Goal: Check status: Check status

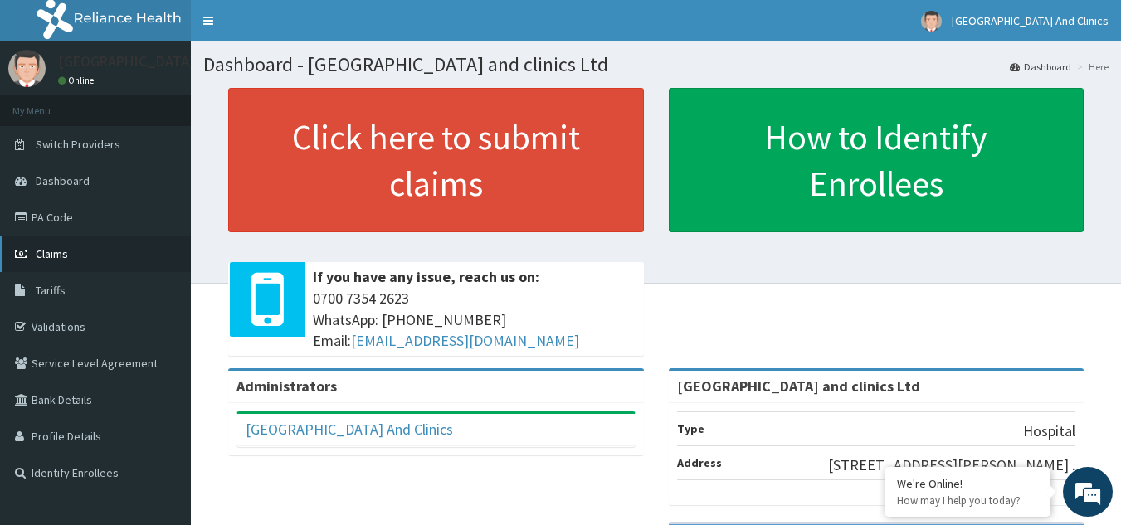
click at [57, 254] on span "Claims" at bounding box center [52, 253] width 32 height 15
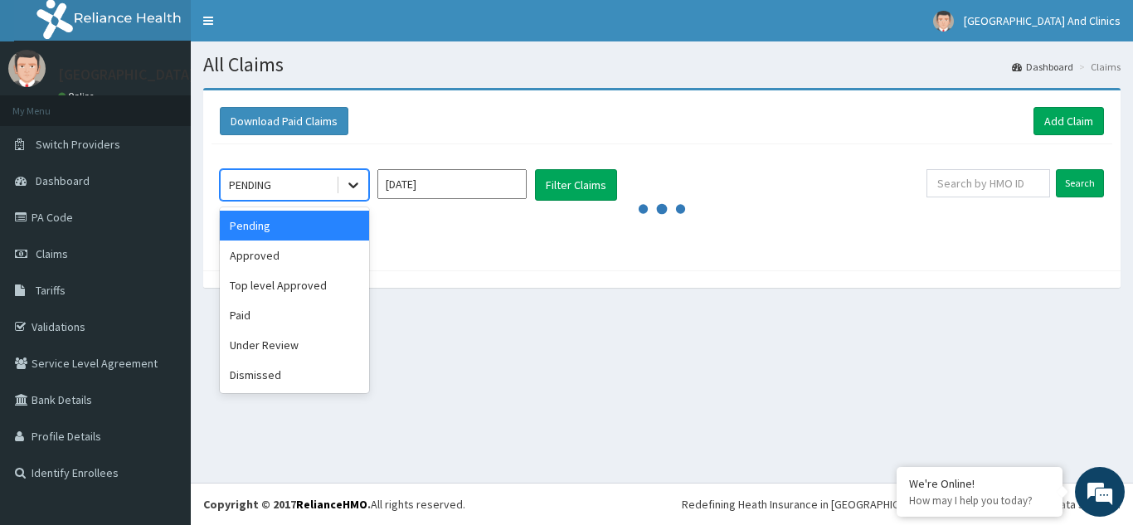
click at [353, 183] on icon at bounding box center [353, 185] width 17 height 17
click at [319, 256] on div "Approved" at bounding box center [294, 256] width 149 height 30
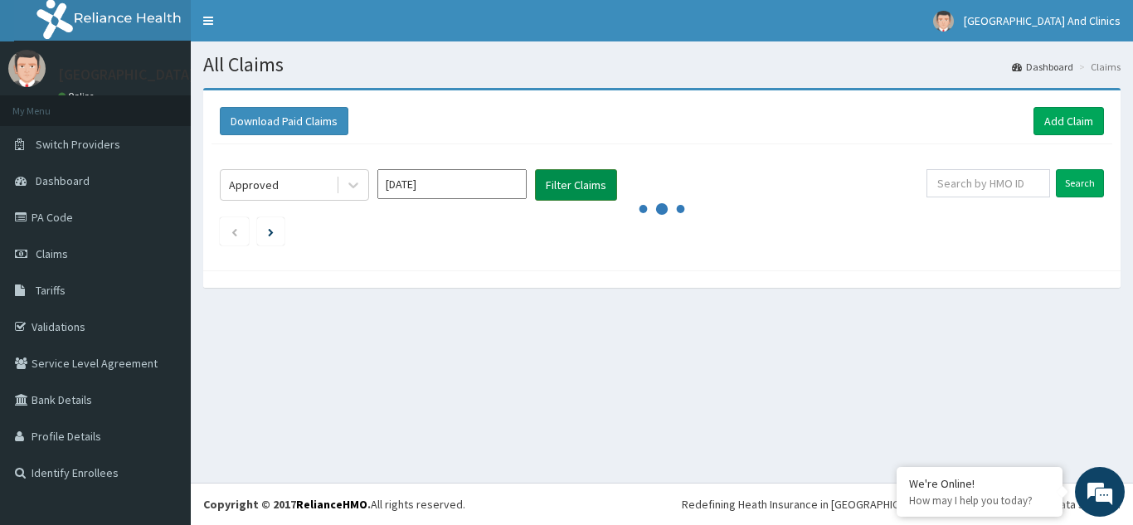
click at [567, 183] on button "Filter Claims" at bounding box center [576, 185] width 82 height 32
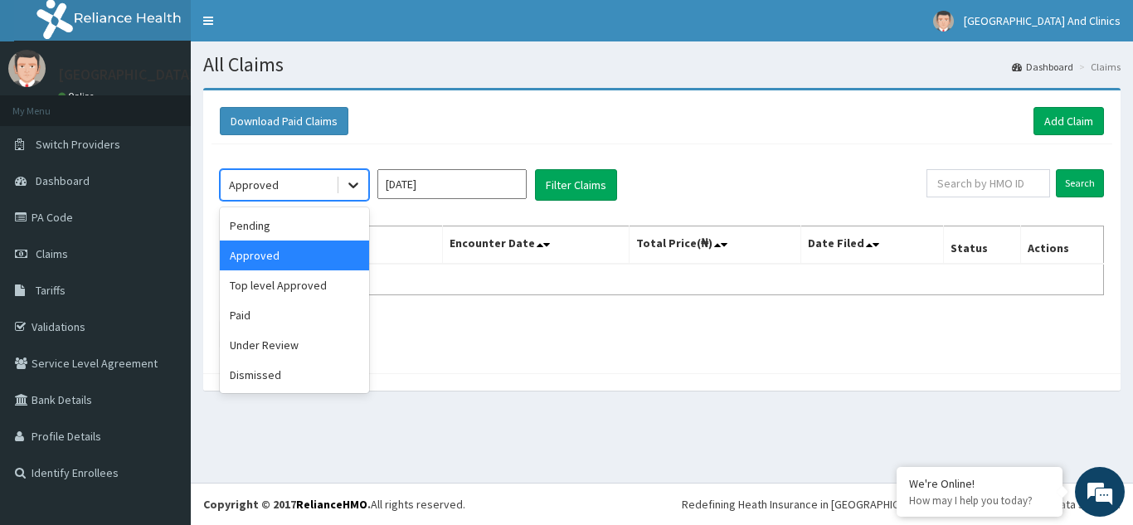
click at [351, 193] on icon at bounding box center [353, 185] width 17 height 17
click at [295, 287] on div "Top level Approved" at bounding box center [294, 285] width 149 height 30
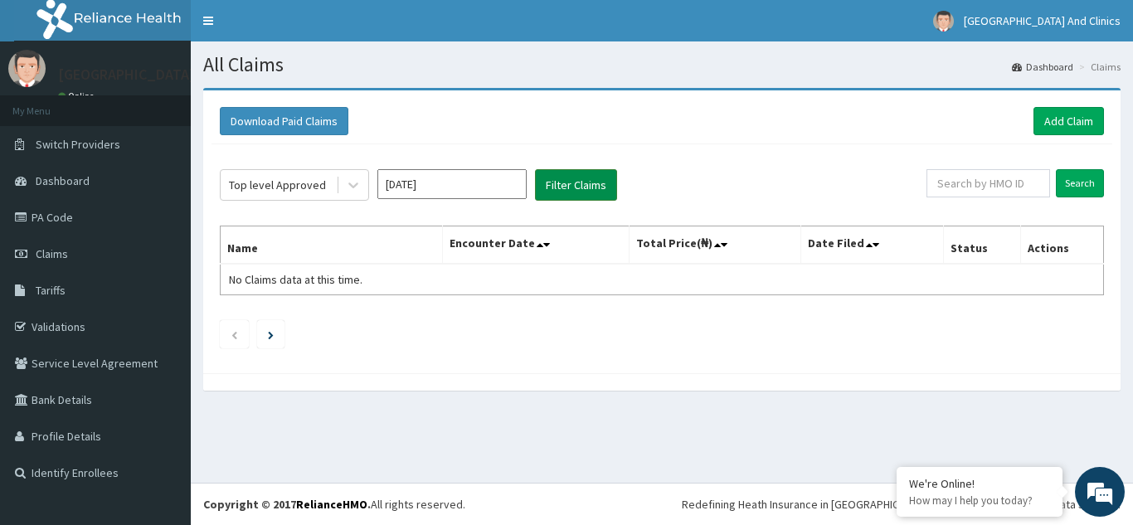
click at [583, 187] on button "Filter Claims" at bounding box center [576, 185] width 82 height 32
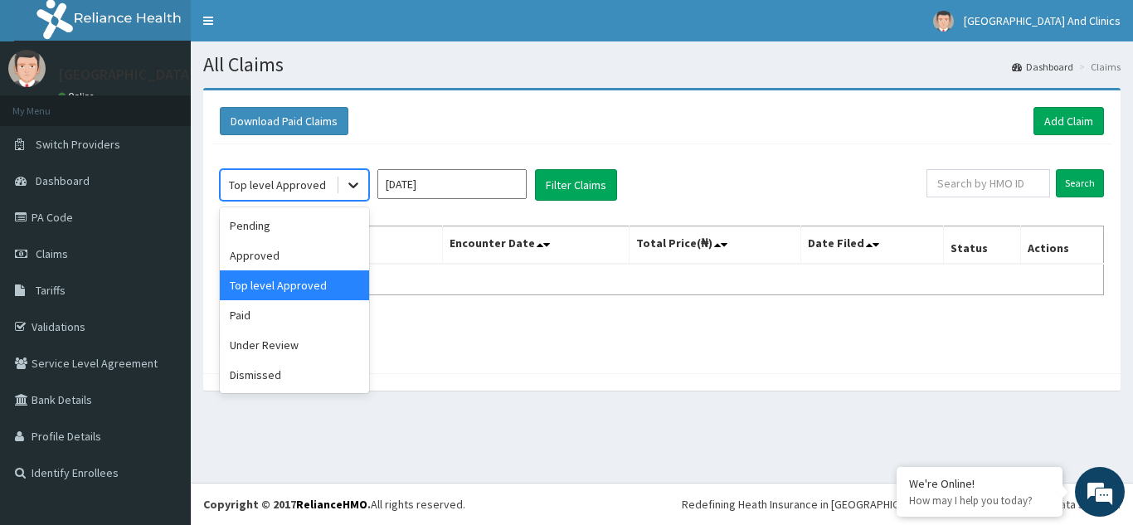
click at [348, 190] on icon at bounding box center [353, 185] width 17 height 17
click at [296, 230] on div "Pending" at bounding box center [294, 226] width 149 height 30
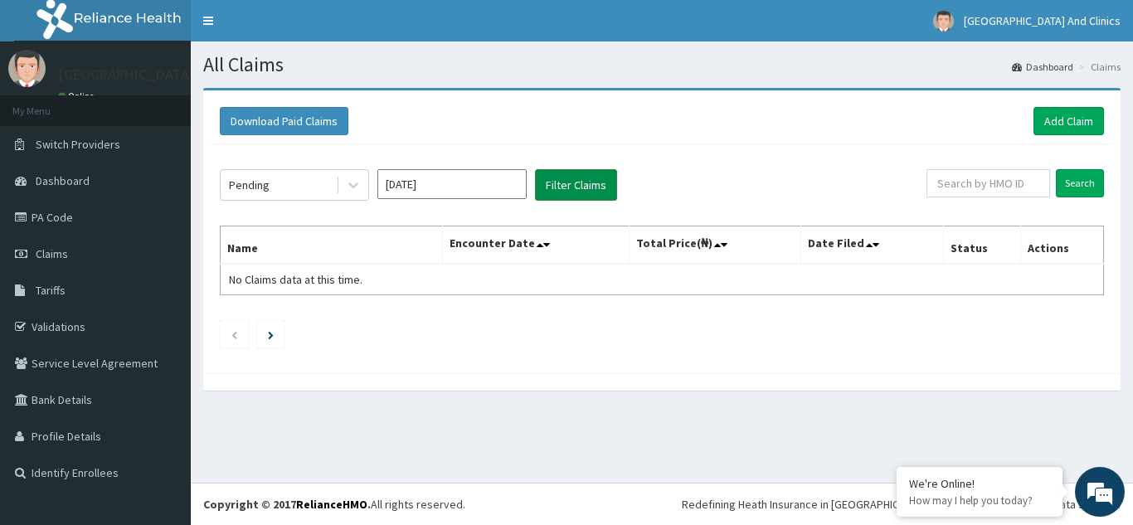
click at [577, 199] on button "Filter Claims" at bounding box center [576, 185] width 82 height 32
click at [571, 190] on button "Filter Claims" at bounding box center [576, 185] width 82 height 32
click at [569, 192] on button "Filter Claims" at bounding box center [576, 185] width 82 height 32
click at [355, 192] on icon at bounding box center [353, 185] width 17 height 17
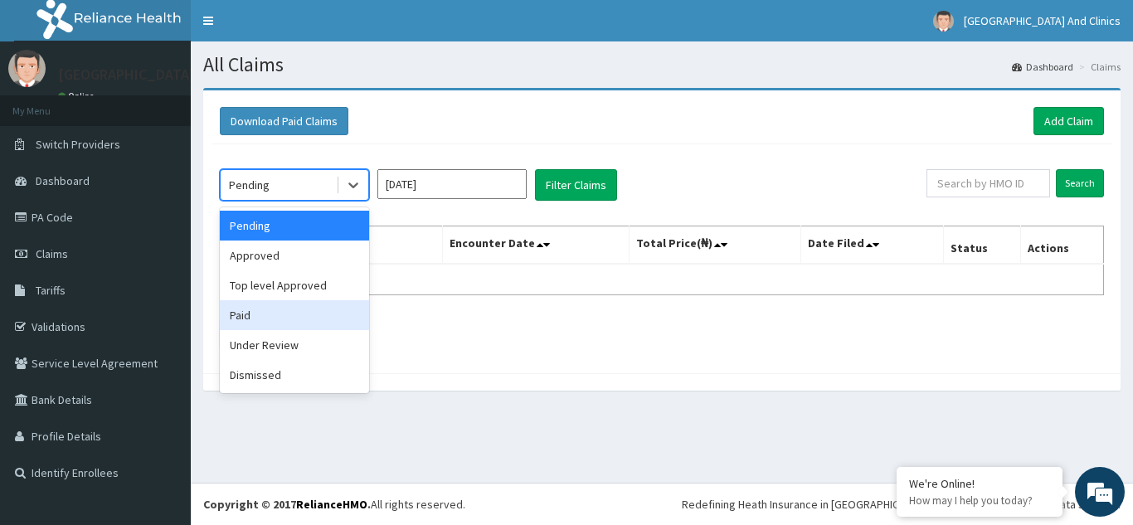
click at [289, 312] on div "Paid" at bounding box center [294, 315] width 149 height 30
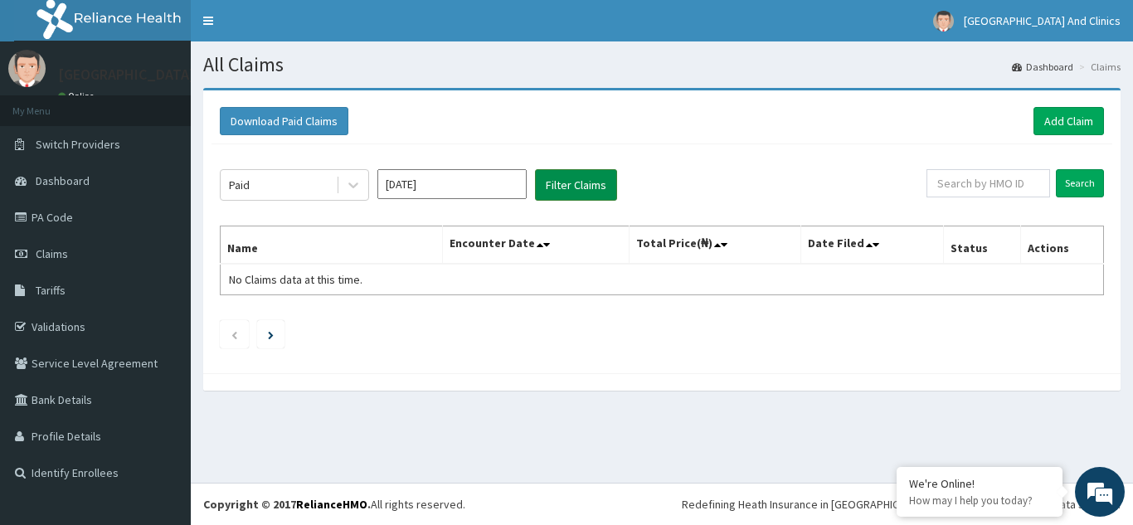
click at [564, 186] on button "Filter Claims" at bounding box center [576, 185] width 82 height 32
click at [567, 189] on button "Filter Claims" at bounding box center [576, 185] width 82 height 32
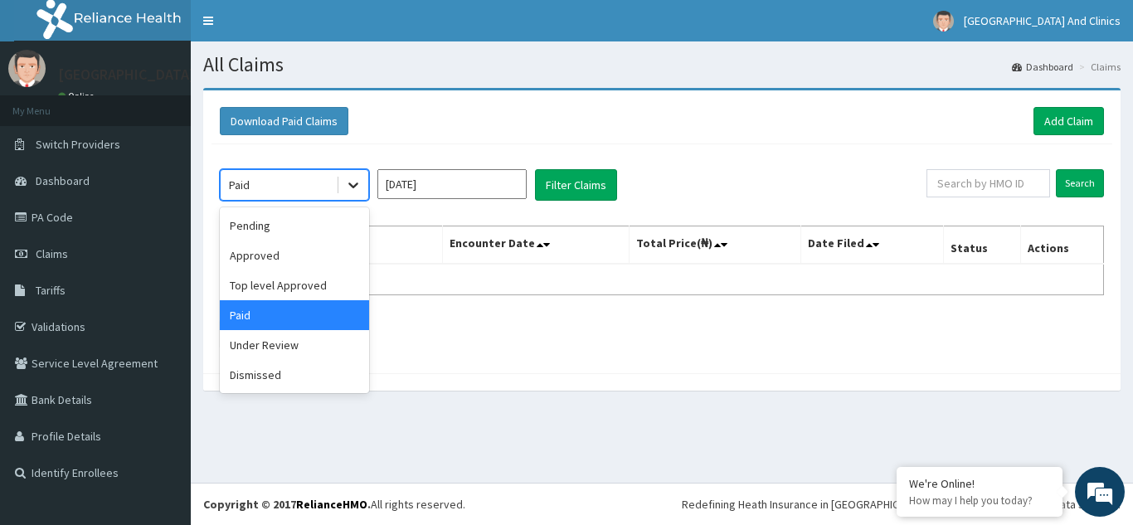
click at [363, 191] on div at bounding box center [353, 185] width 30 height 30
click at [270, 350] on div "Under Review" at bounding box center [294, 345] width 149 height 30
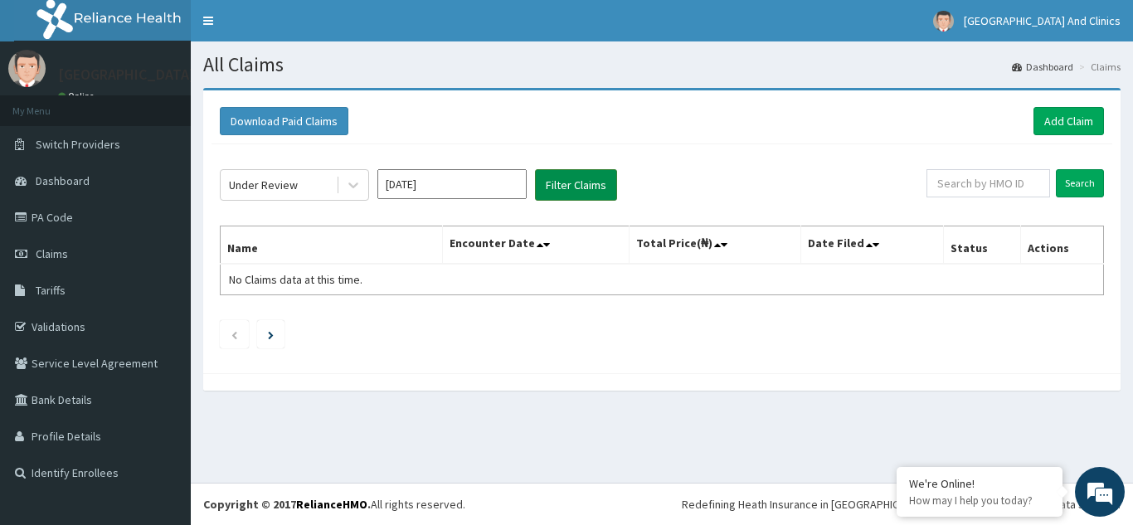
click at [561, 179] on button "Filter Claims" at bounding box center [576, 185] width 82 height 32
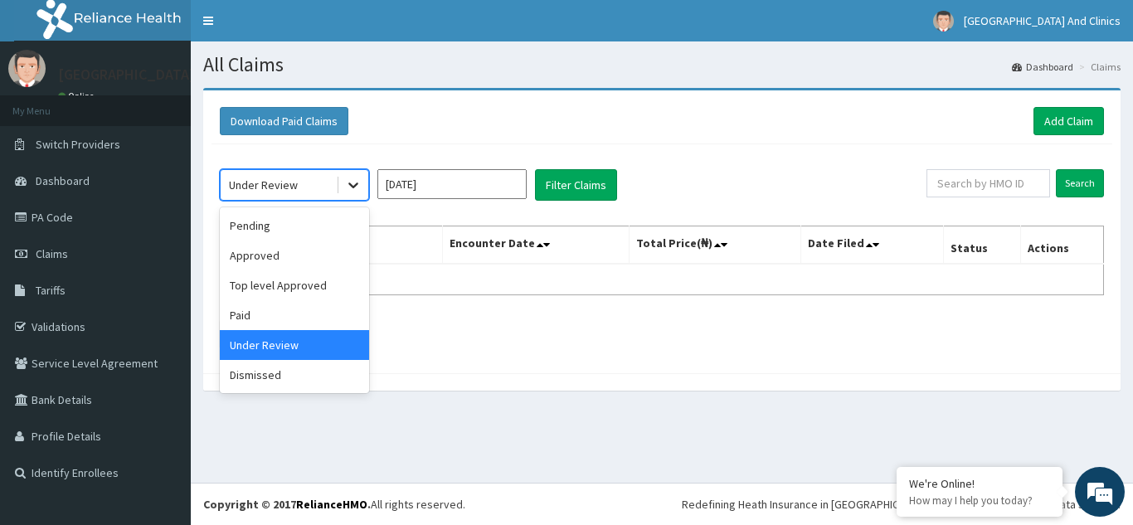
click at [347, 193] on icon at bounding box center [353, 185] width 17 height 17
click at [276, 309] on div "Paid" at bounding box center [294, 315] width 149 height 30
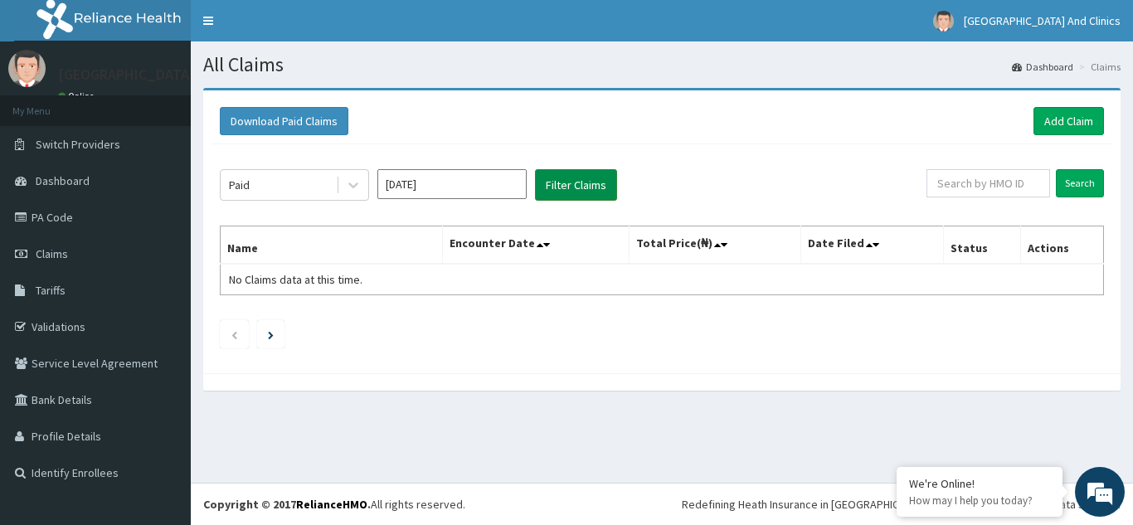
click at [562, 186] on button "Filter Claims" at bounding box center [576, 185] width 82 height 32
click at [562, 189] on button "Filter Claims" at bounding box center [576, 185] width 82 height 32
click at [560, 192] on button "Filter Claims" at bounding box center [576, 185] width 82 height 32
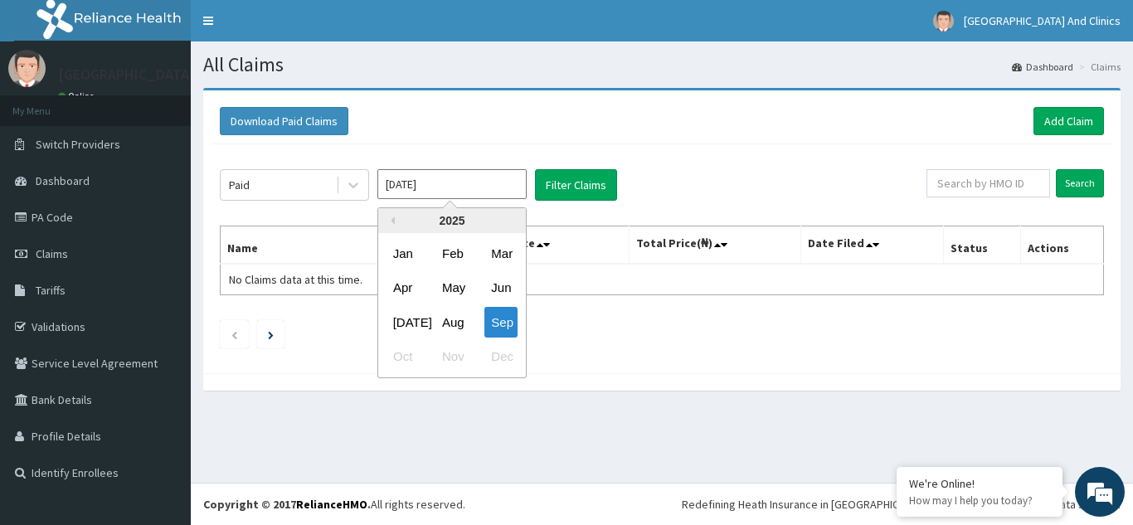
click at [455, 189] on input "[DATE]" at bounding box center [451, 184] width 149 height 30
click at [466, 321] on div "Aug" at bounding box center [452, 322] width 33 height 31
type input "Aug 2025"
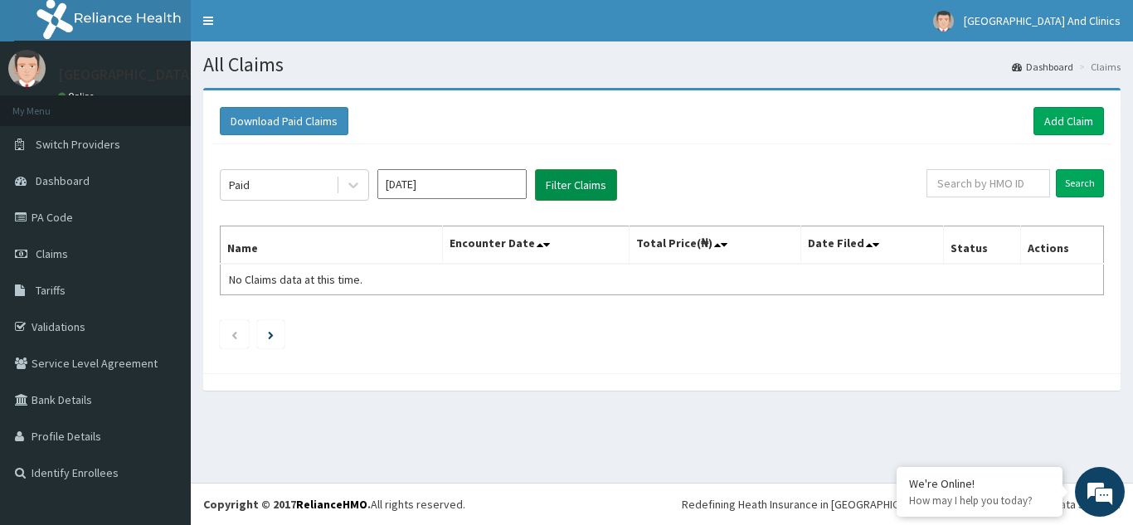
click at [570, 183] on button "Filter Claims" at bounding box center [576, 185] width 82 height 32
click at [562, 190] on button "Filter Claims" at bounding box center [576, 185] width 82 height 32
click at [65, 256] on span "Claims" at bounding box center [52, 253] width 32 height 15
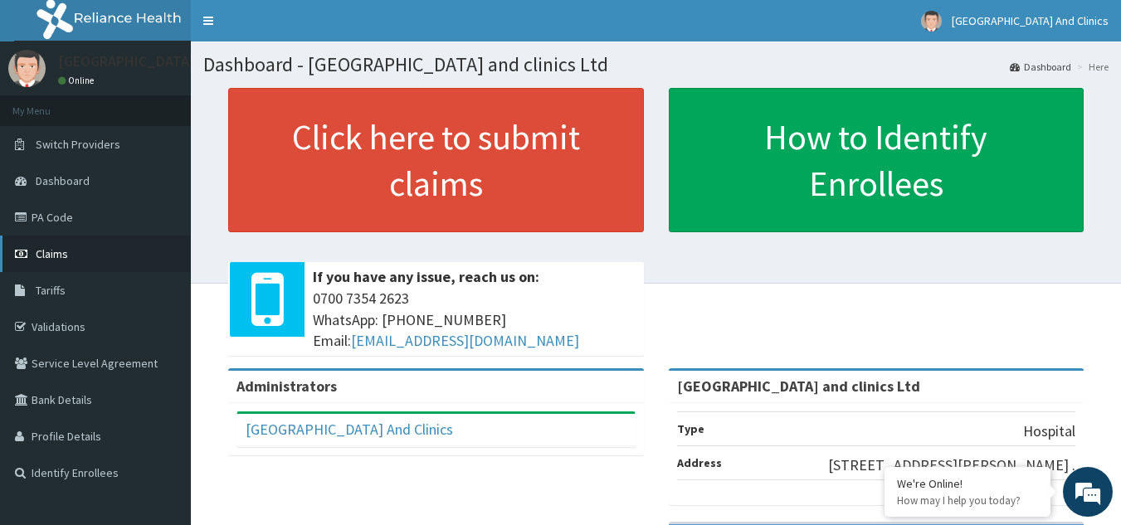
click at [45, 260] on span "Claims" at bounding box center [52, 253] width 32 height 15
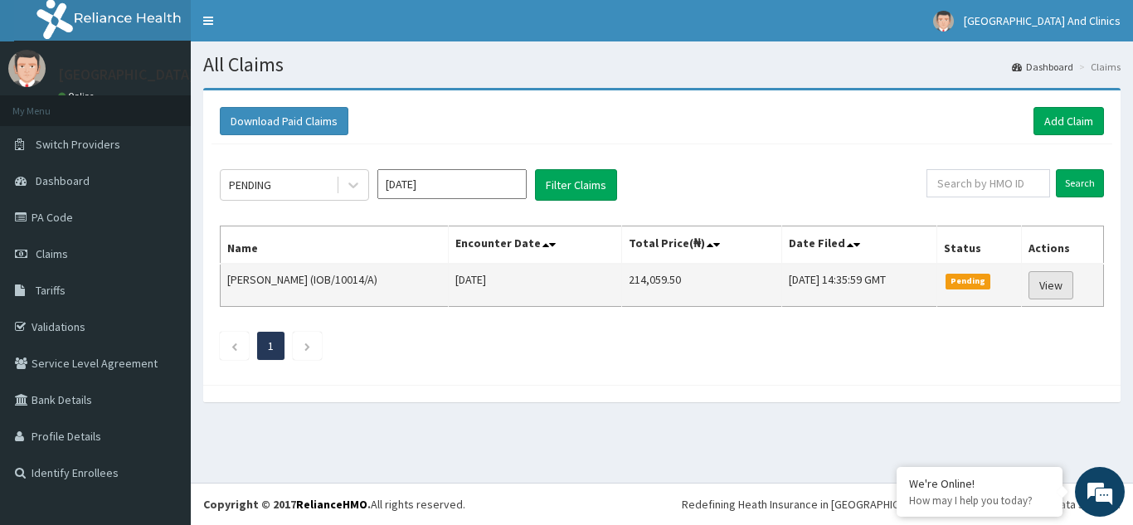
click at [1057, 296] on link "View" at bounding box center [1051, 285] width 45 height 28
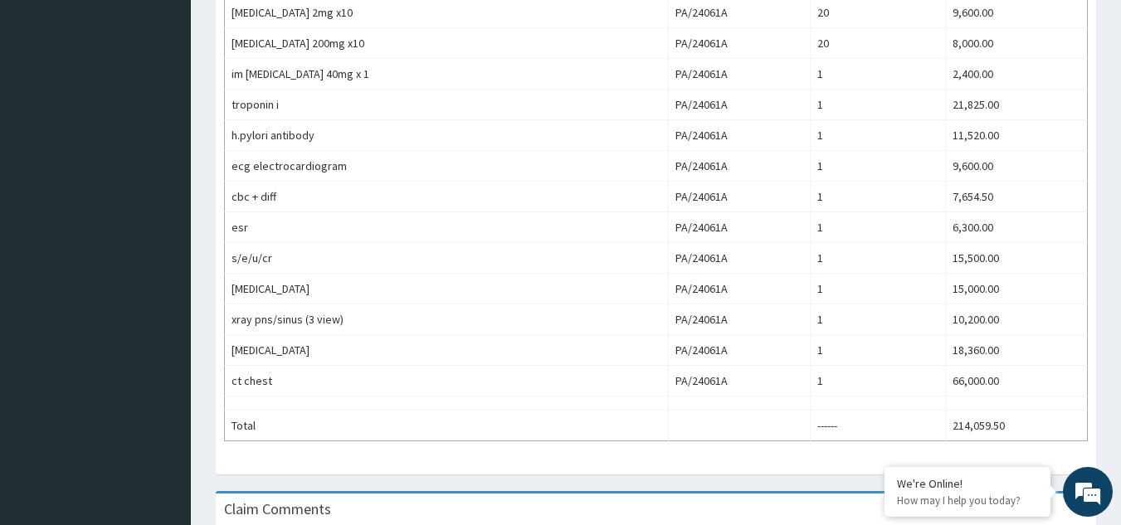
scroll to position [684, 0]
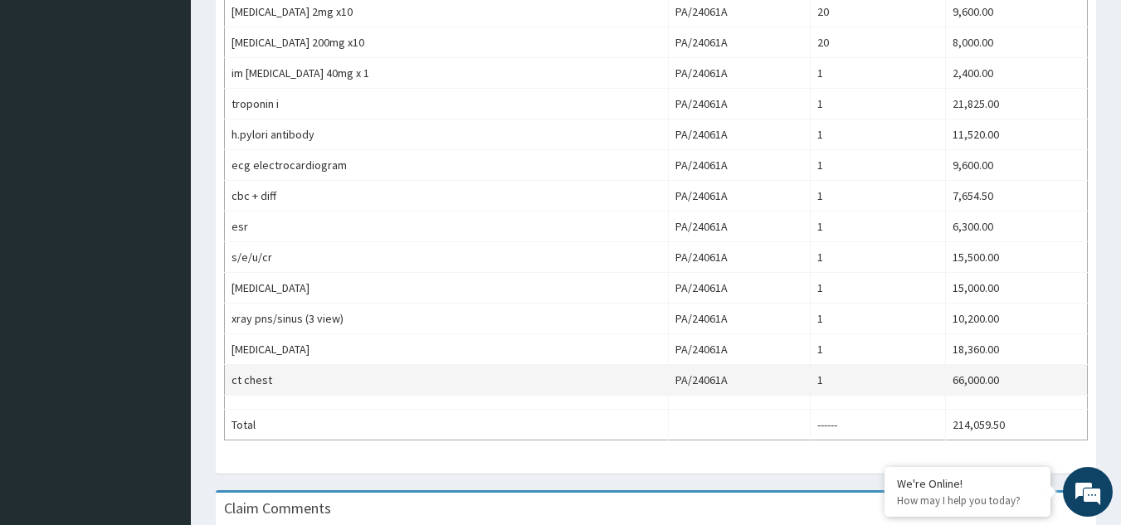
click at [536, 381] on td "ct chest" at bounding box center [447, 380] width 444 height 31
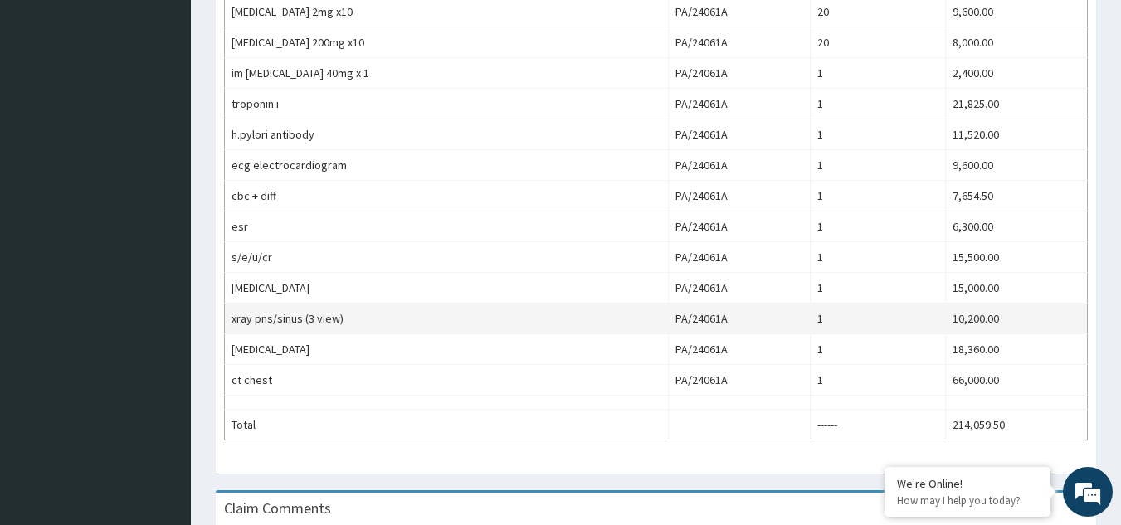
click at [1005, 322] on td "10,200.00" at bounding box center [1016, 319] width 142 height 31
click at [1005, 323] on td "10,200.00" at bounding box center [1016, 319] width 142 height 31
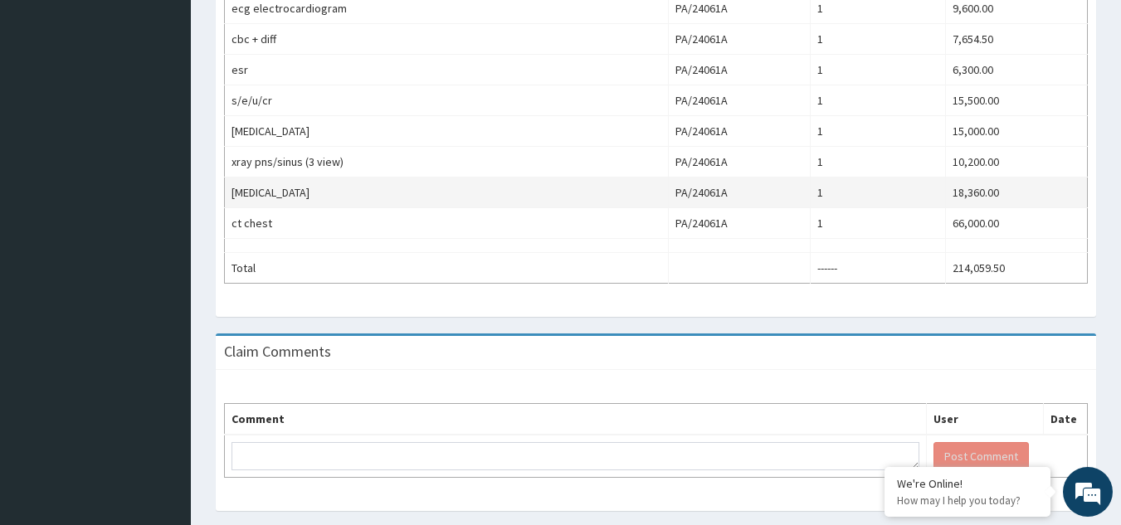
scroll to position [839, 0]
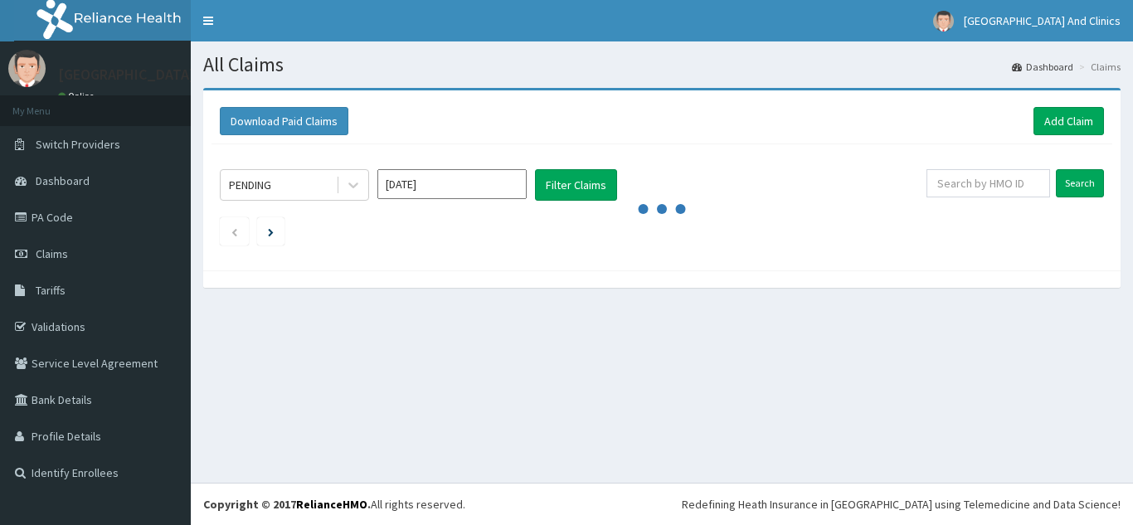
click at [357, 195] on div at bounding box center [353, 185] width 30 height 30
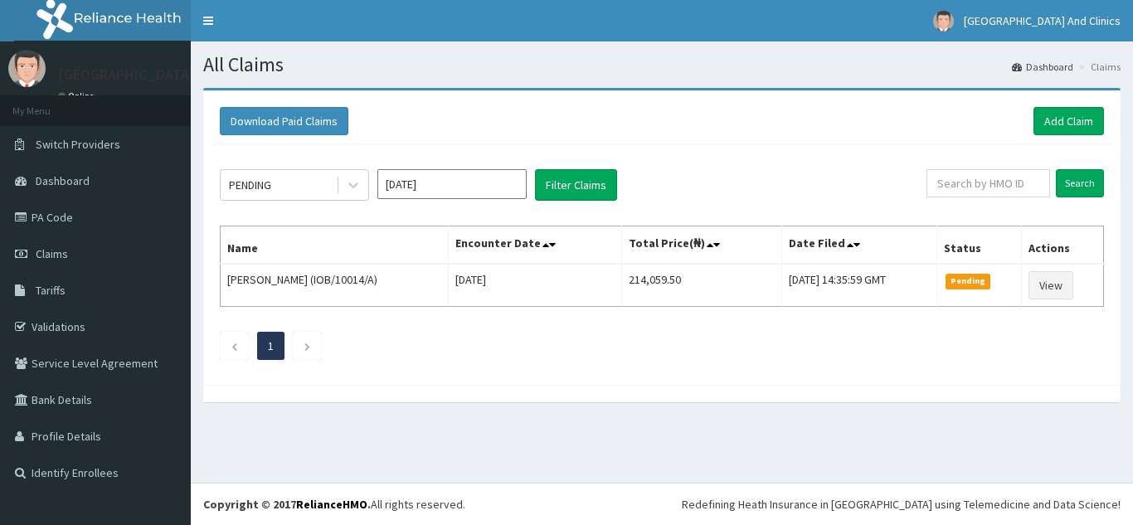
click at [515, 374] on div "PENDING [DATE] Filter Claims Search Name Encounter Date Total Price(₦) Date Fil…" at bounding box center [662, 260] width 901 height 232
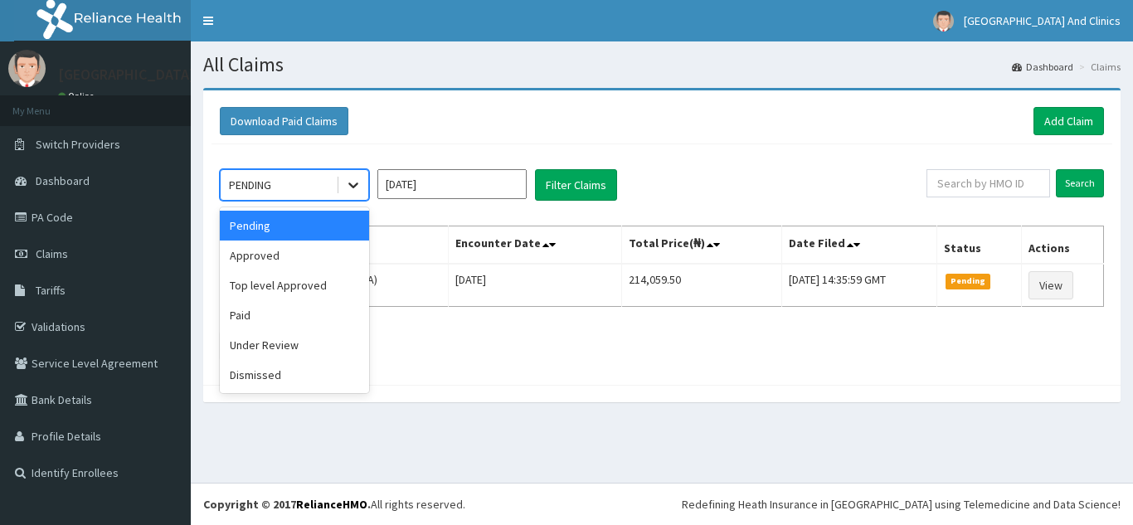
click at [353, 194] on div at bounding box center [353, 185] width 30 height 30
click at [293, 257] on div "Approved" at bounding box center [294, 256] width 149 height 30
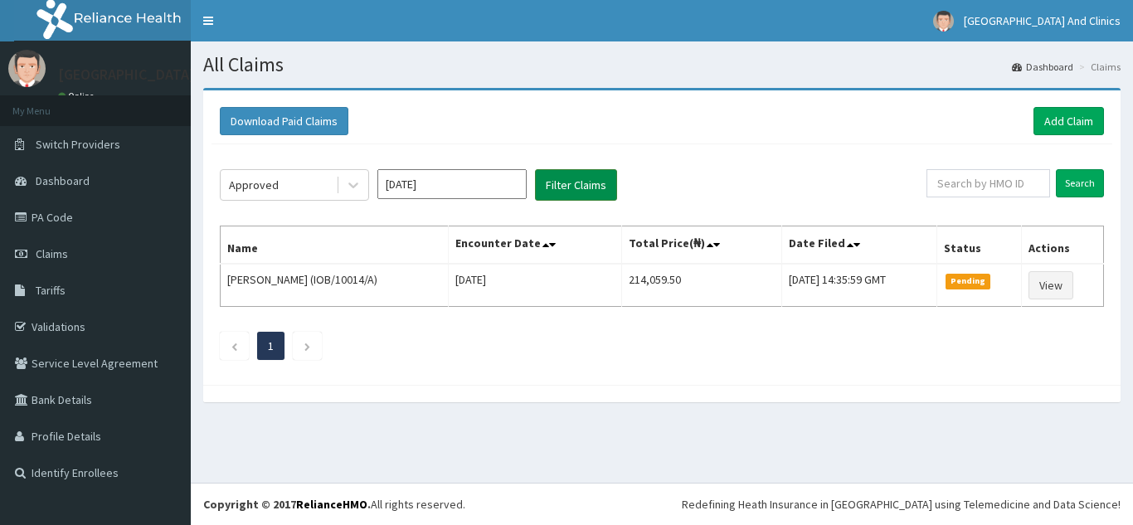
click at [566, 186] on button "Filter Claims" at bounding box center [576, 185] width 82 height 32
